Goal: Task Accomplishment & Management: Manage account settings

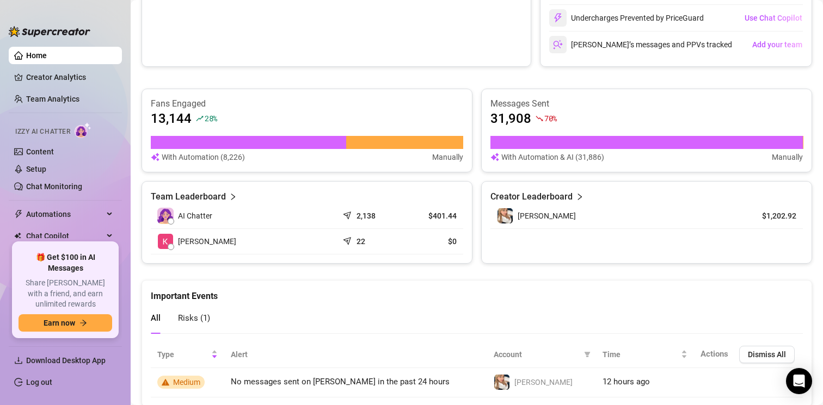
scroll to position [578, 0]
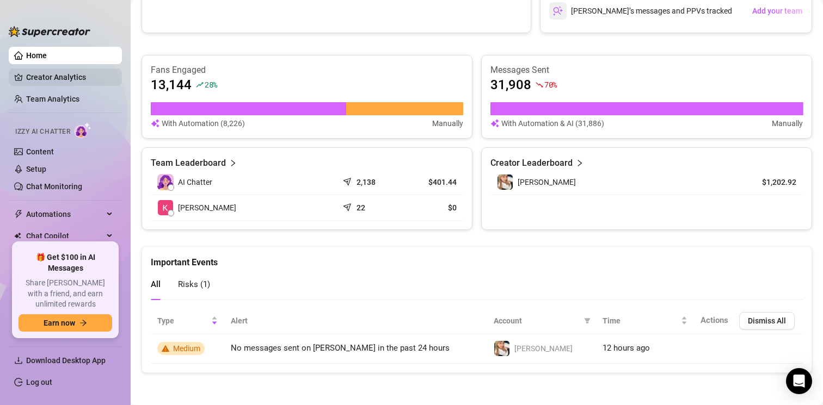
click at [76, 75] on link "Creator Analytics" at bounding box center [69, 77] width 87 height 17
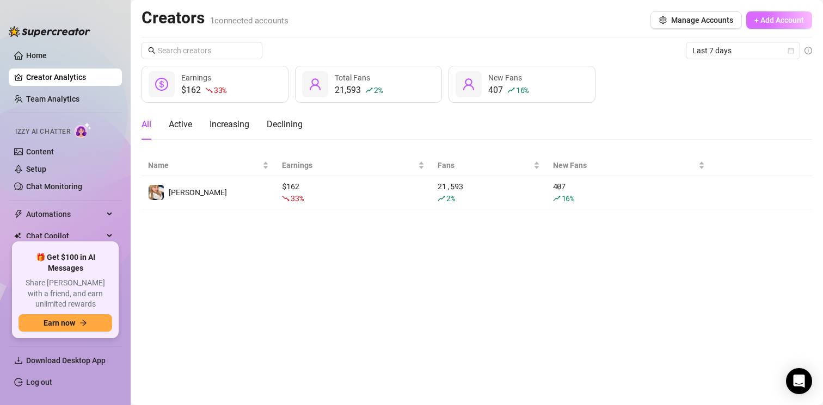
click at [788, 19] on span "+ Add Account" at bounding box center [779, 20] width 50 height 9
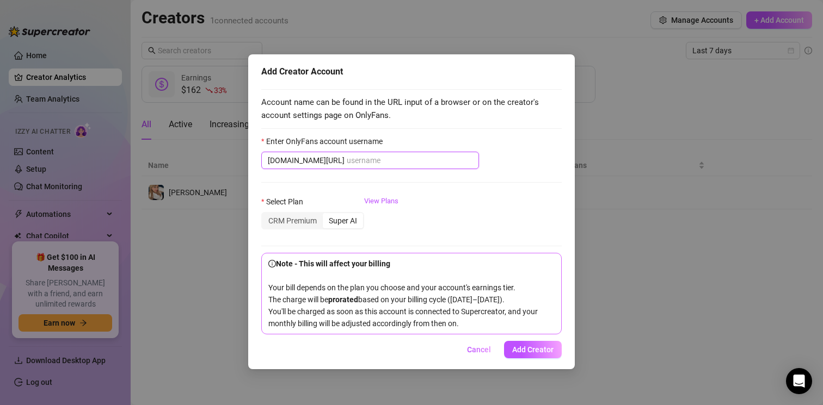
paste input "@smolandirty"
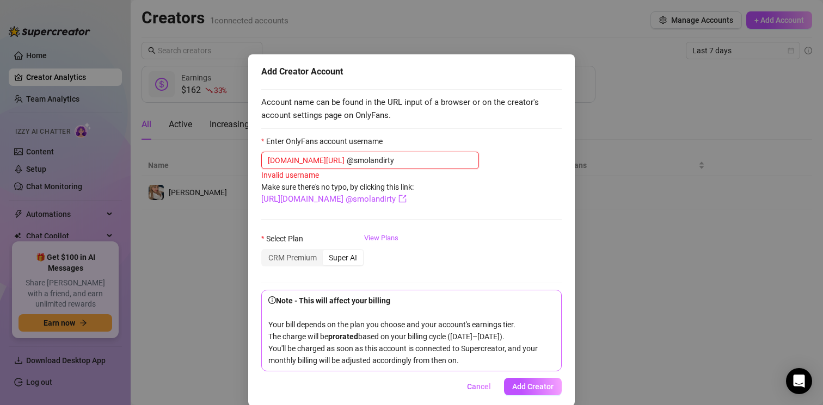
click at [347, 161] on input "@smolandirty" at bounding box center [410, 161] width 126 height 12
click at [460, 158] on input "smolandirty" at bounding box center [410, 161] width 126 height 12
click at [445, 191] on form "Enter OnlyFans account username onlyfans.com/ smolandirty Invalid username Make…" at bounding box center [411, 253] width 300 height 236
click at [381, 157] on input "smolandirty" at bounding box center [410, 161] width 126 height 12
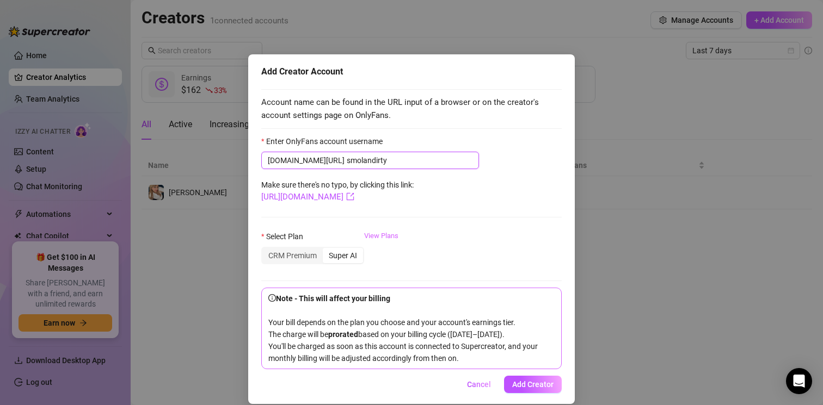
type input "smolandirty"
click at [386, 239] on link "View Plans" at bounding box center [381, 253] width 34 height 44
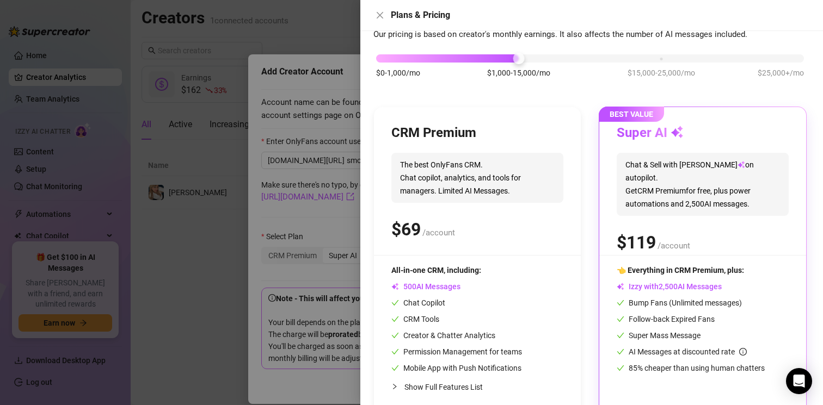
scroll to position [77, 0]
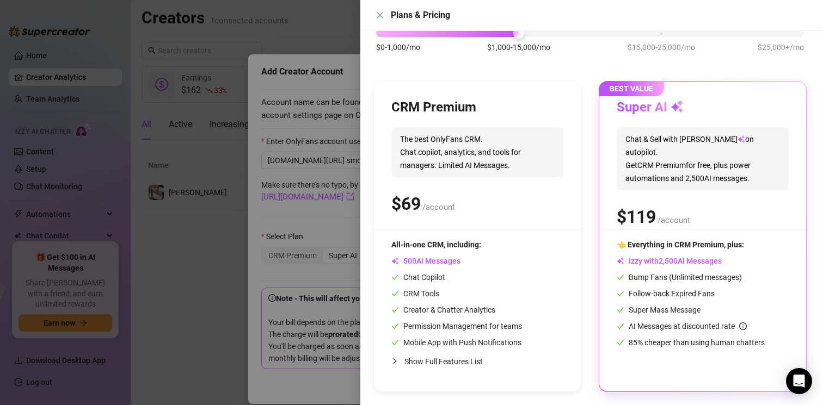
click at [485, 274] on div "Chat Copilot" at bounding box center [456, 278] width 131 height 12
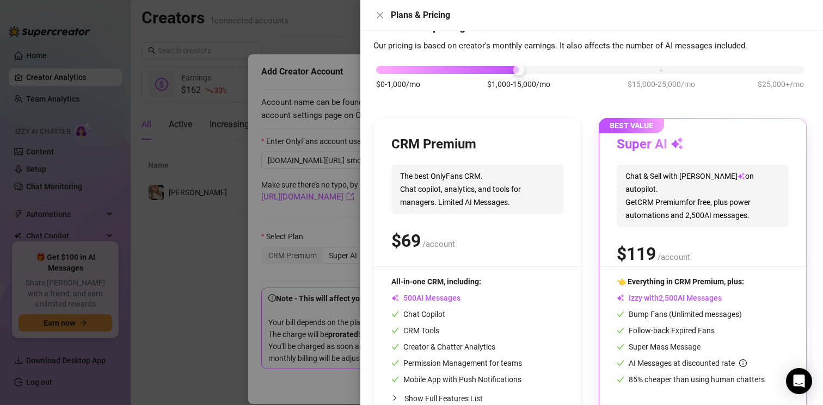
scroll to position [0, 0]
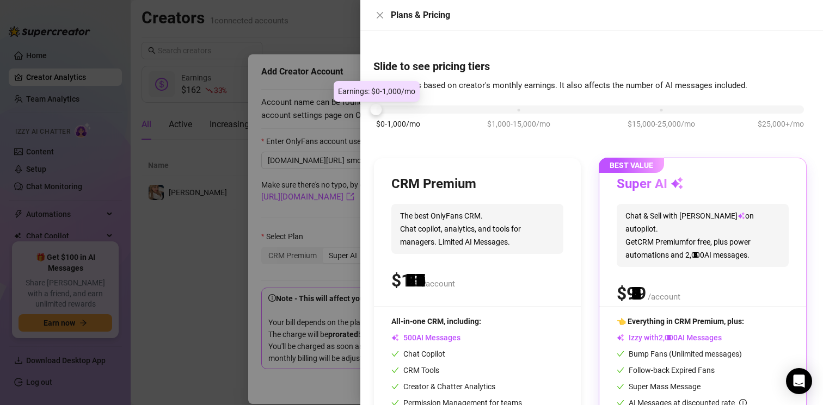
drag, startPoint x: 520, startPoint y: 113, endPoint x: 337, endPoint y: 109, distance: 182.3
click at [337, 109] on div "Plans & Pricing Slide to see pricing tiers Our pricing is based on creator's mo…" at bounding box center [411, 202] width 823 height 405
click at [473, 211] on span "The best OnlyFans CRM. Chat copilot, analytics, and tools for managers. Limited…" at bounding box center [477, 229] width 172 height 50
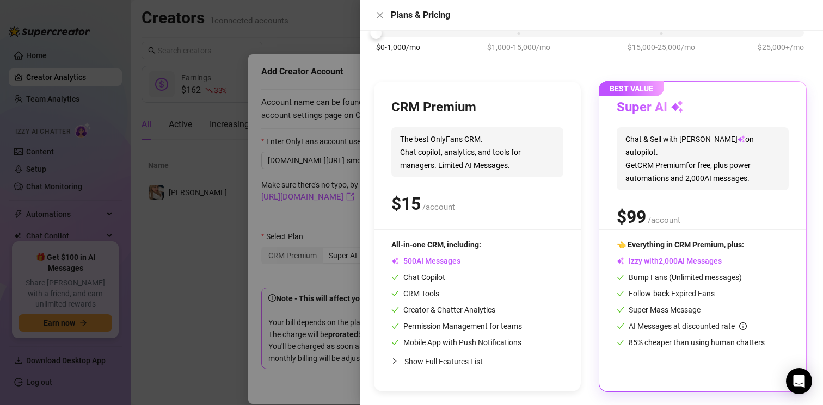
click at [473, 211] on div "$ /account" at bounding box center [477, 203] width 172 height 27
click at [437, 155] on span "The best OnlyFans CRM. Chat copilot, analytics, and tools for managers. Limited…" at bounding box center [477, 152] width 172 height 50
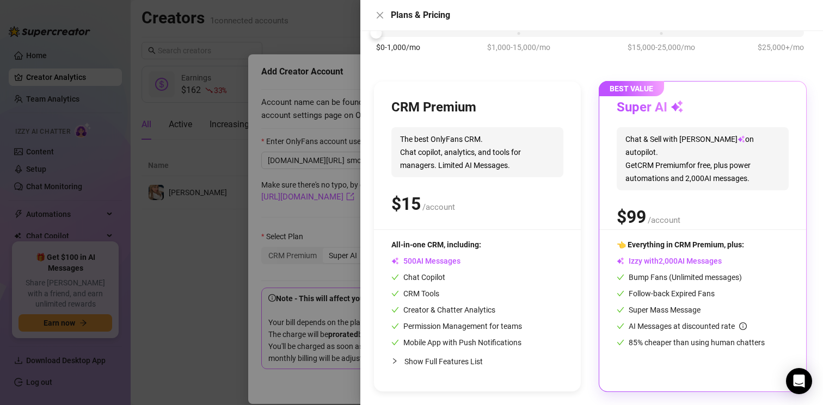
click at [450, 103] on h3 "CRM Premium" at bounding box center [433, 107] width 85 height 17
click at [520, 90] on div "CRM Premium The best OnlyFans CRM. Chat copilot, analytics, and tools for manag…" at bounding box center [477, 237] width 207 height 310
click at [380, 16] on icon "close" at bounding box center [380, 15] width 7 height 7
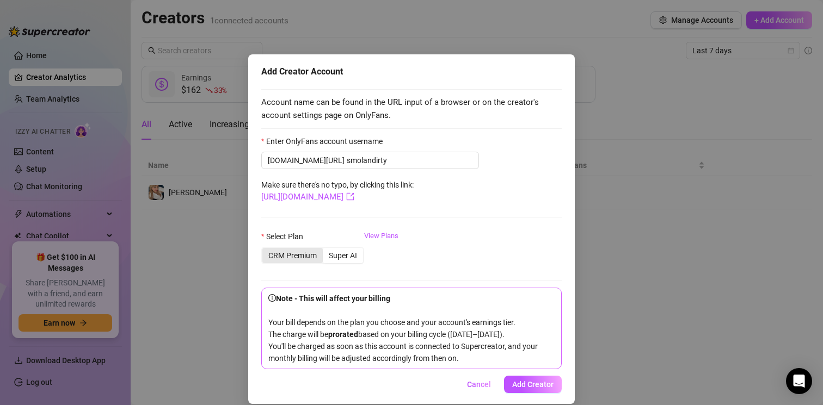
click at [305, 252] on div "CRM Premium" at bounding box center [292, 255] width 60 height 15
click at [265, 250] on input "CRM Premium" at bounding box center [265, 250] width 0 height 0
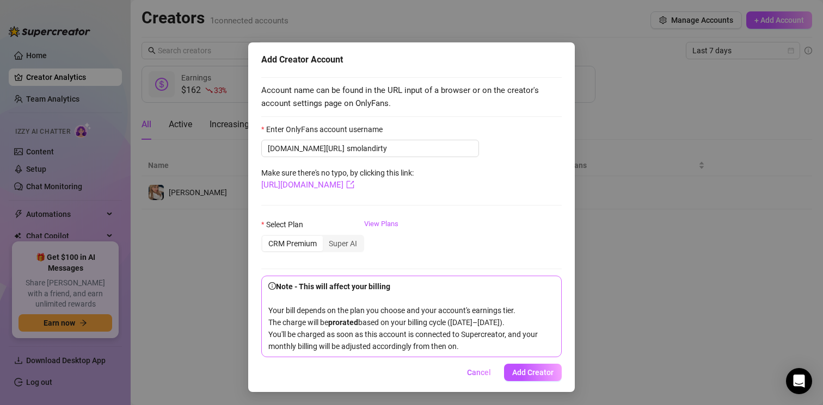
scroll to position [24, 0]
click at [536, 375] on span "Add Creator" at bounding box center [532, 372] width 41 height 9
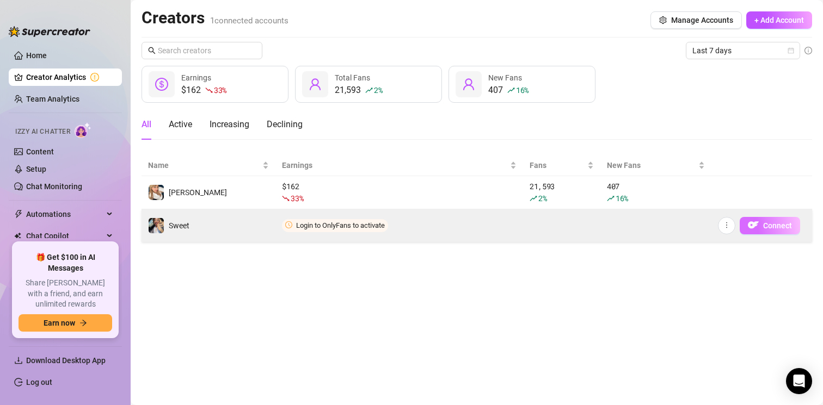
click at [760, 226] on button "Connect" at bounding box center [769, 225] width 60 height 17
